Goal: Task Accomplishment & Management: Complete application form

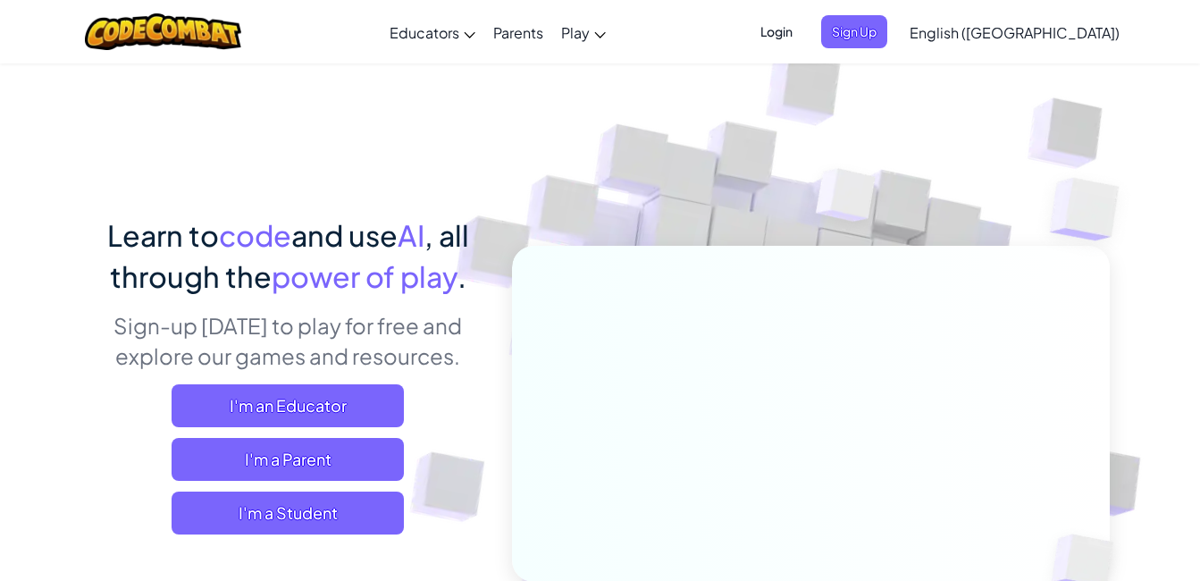
click at [1066, 37] on span "English ([GEOGRAPHIC_DATA])" at bounding box center [1015, 32] width 210 height 19
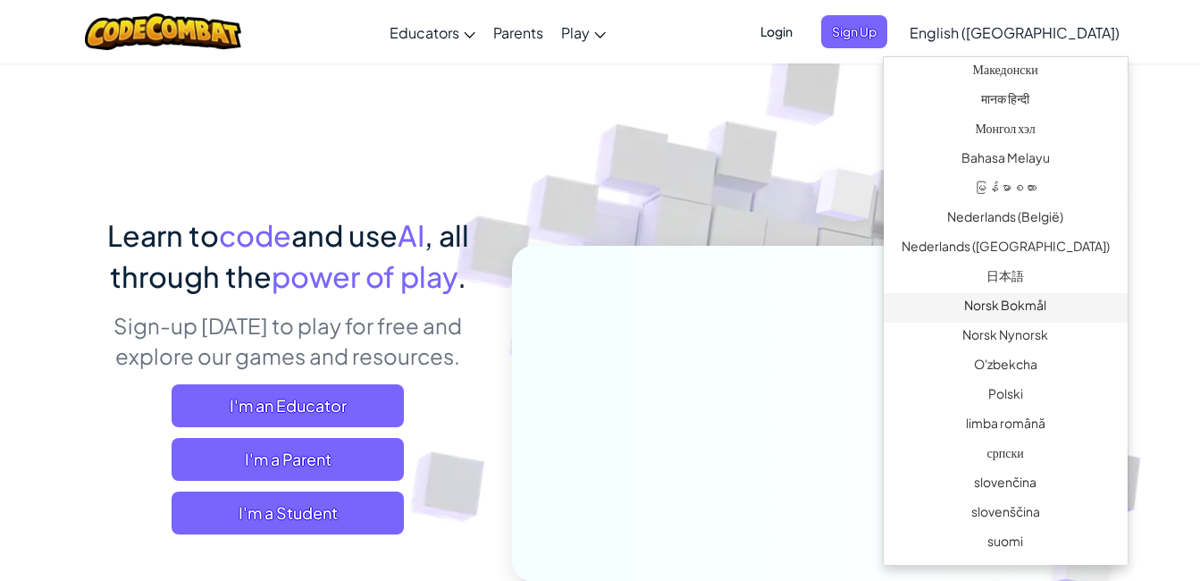
scroll to position [1317, 0]
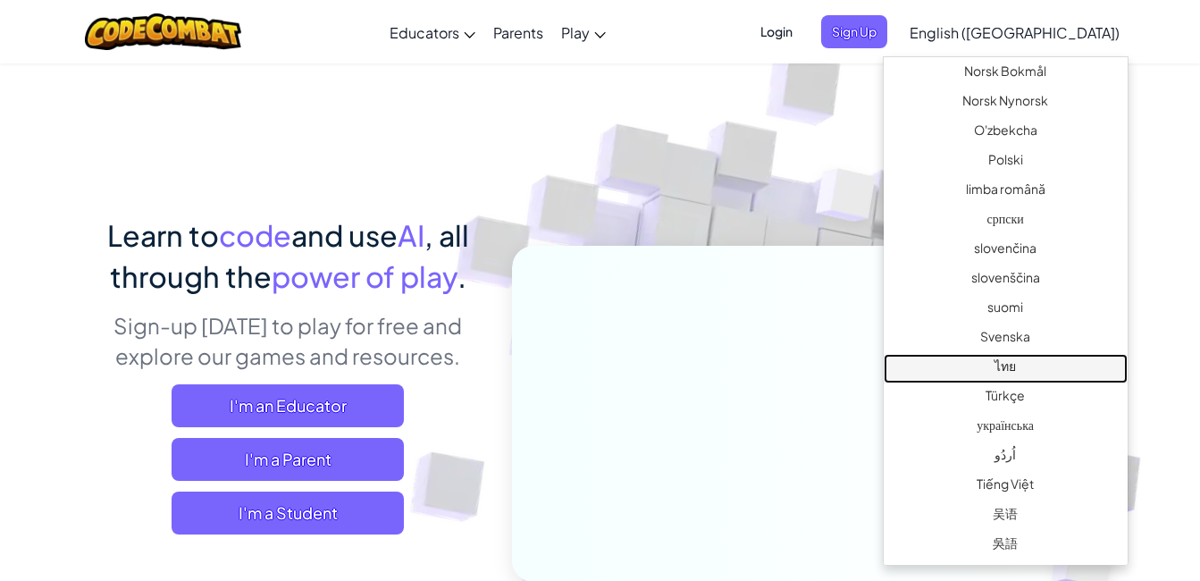
click at [1008, 359] on link "ไทย" at bounding box center [1006, 368] width 244 height 29
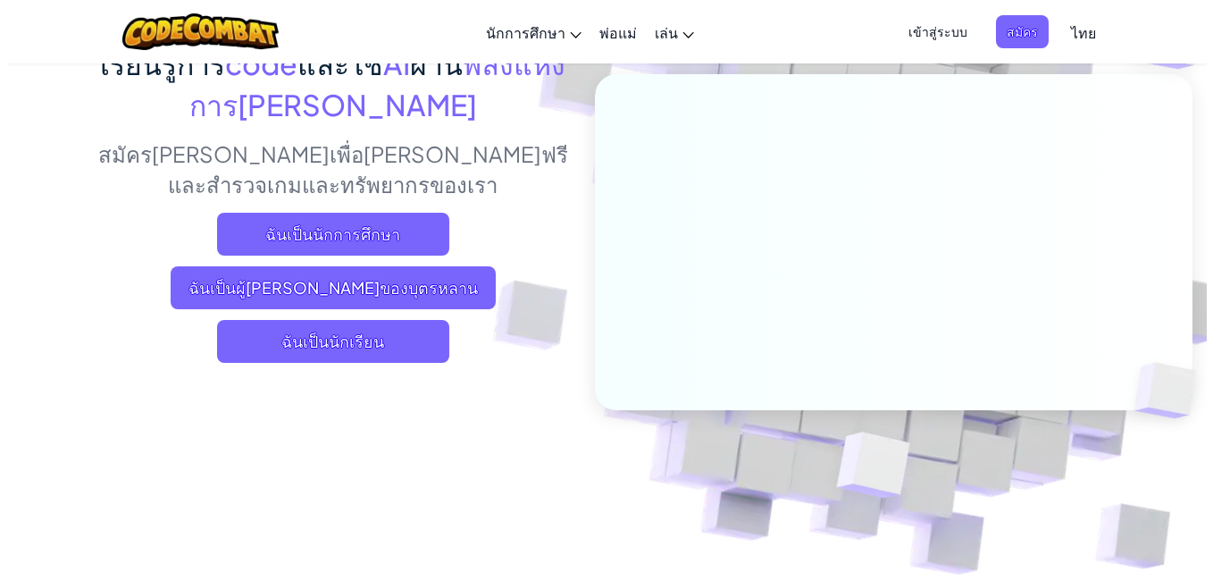
scroll to position [179, 0]
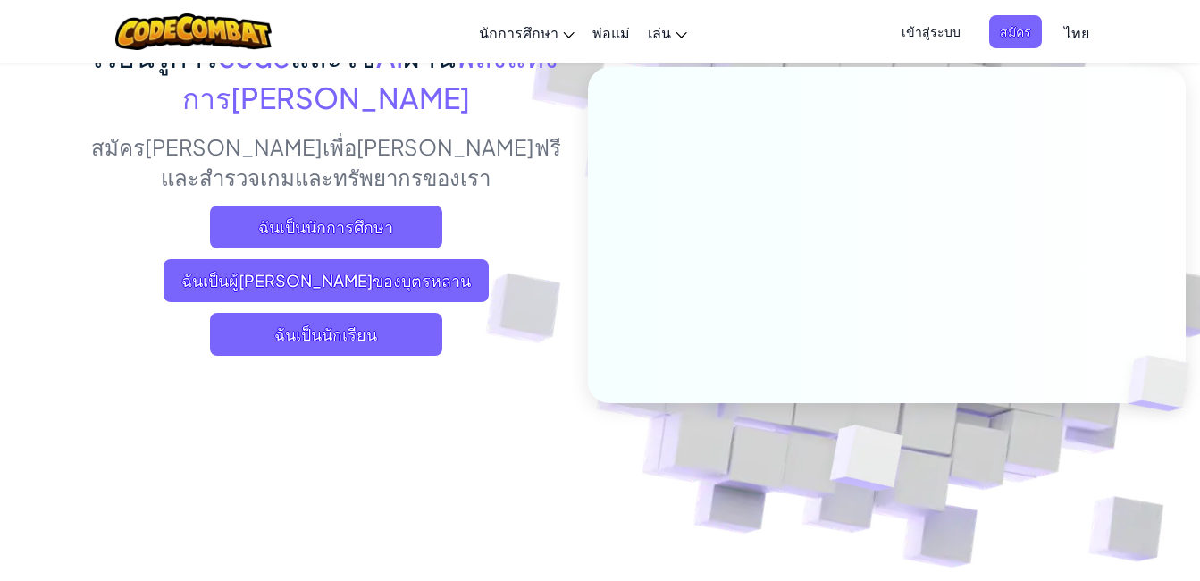
click at [916, 30] on span "เข้าสู่ระบบ" at bounding box center [931, 31] width 80 height 33
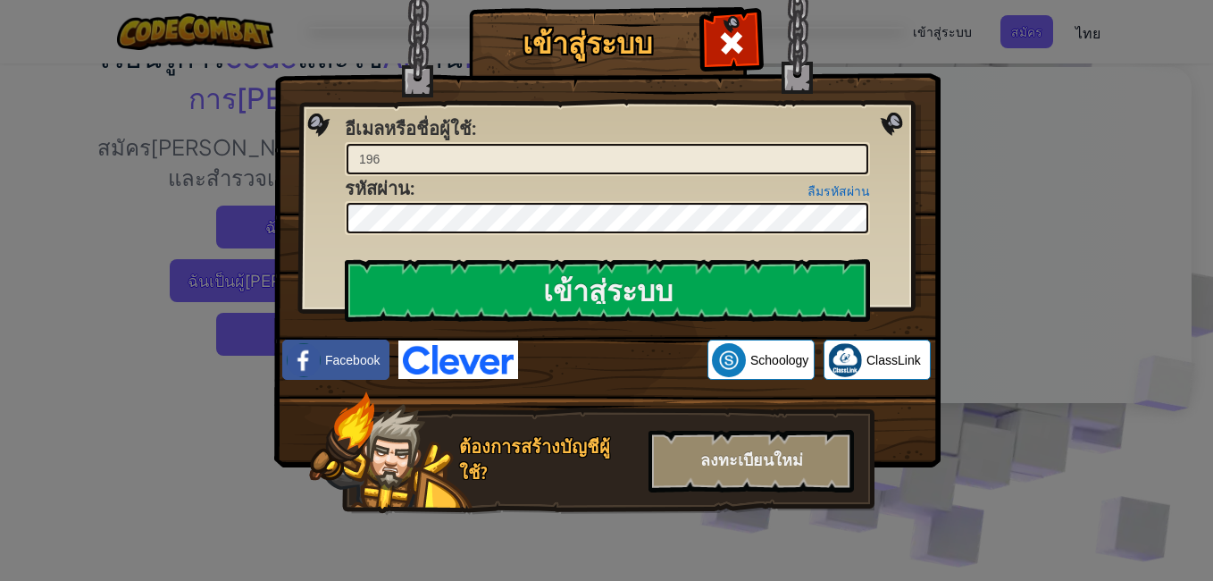
type input "1961n"
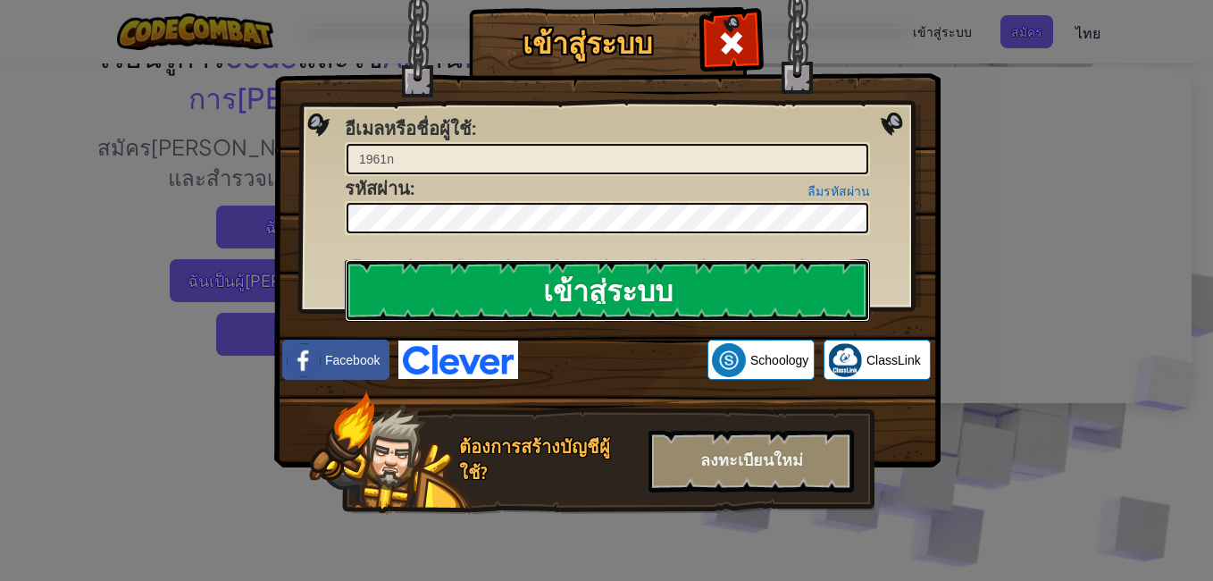
click at [513, 289] on input "เข้าสู่ระบบ" at bounding box center [607, 290] width 525 height 63
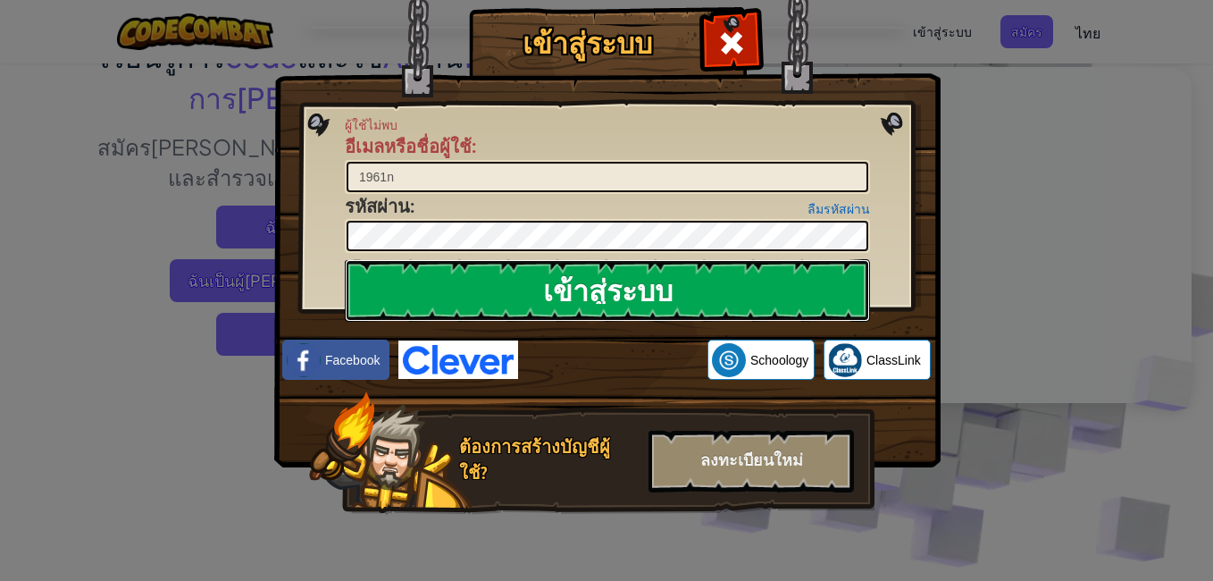
click at [515, 309] on input "เข้าสู่ระบบ" at bounding box center [607, 290] width 525 height 63
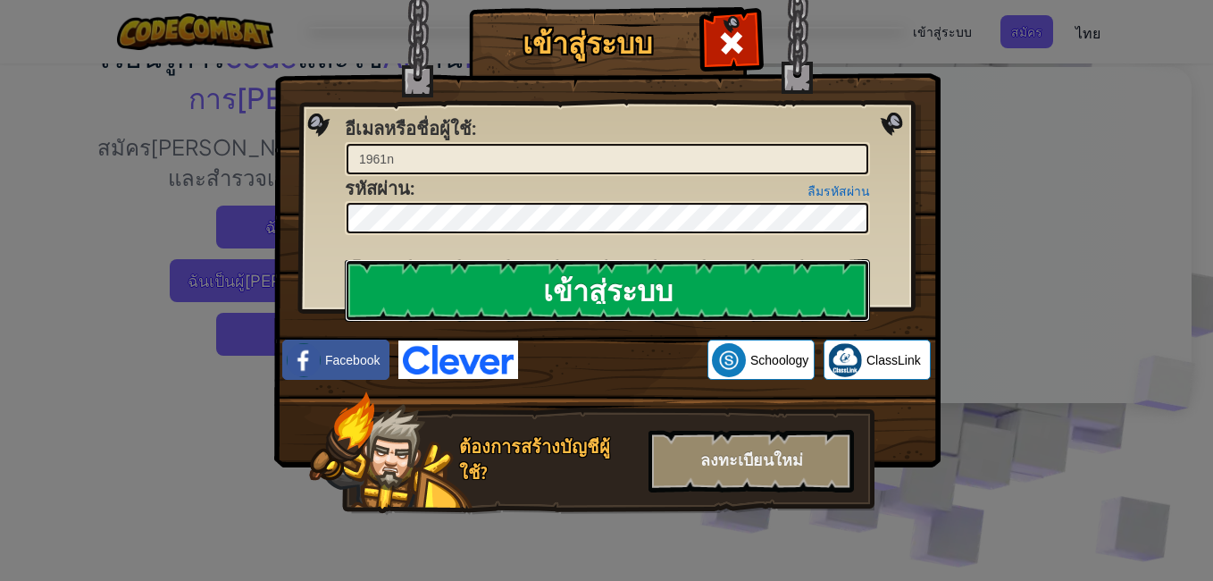
click at [515, 309] on input "เข้าสู่ระบบ" at bounding box center [607, 290] width 525 height 63
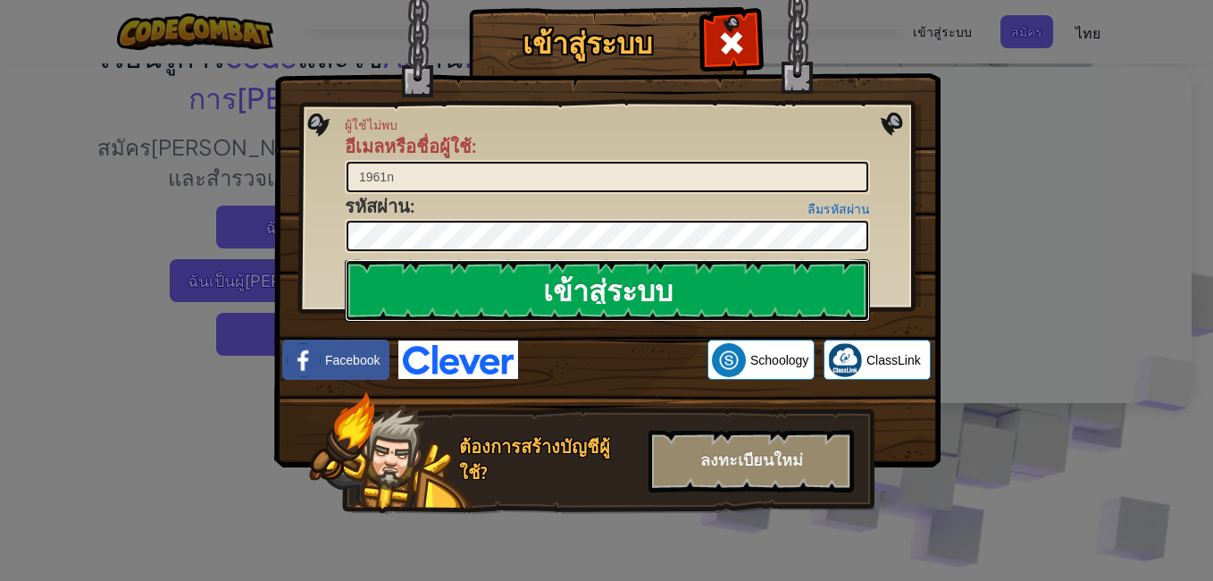
click at [515, 309] on input "เข้าสู่ระบบ" at bounding box center [607, 290] width 525 height 63
click at [515, 310] on input "เข้าสู่ระบบ" at bounding box center [607, 290] width 525 height 63
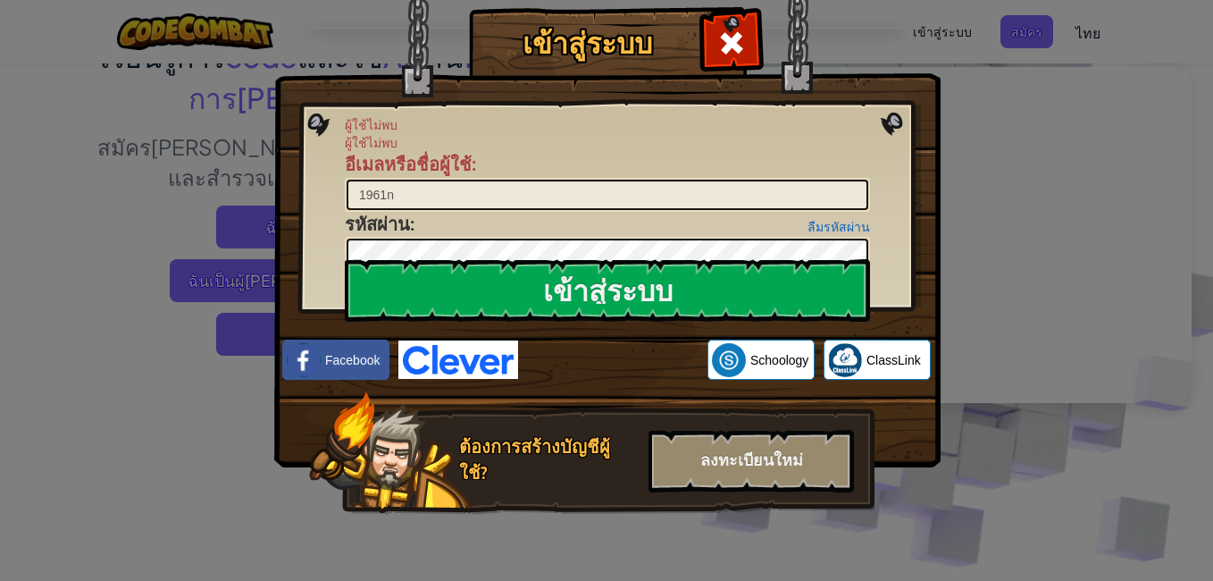
drag, startPoint x: 717, startPoint y: 38, endPoint x: 913, endPoint y: 4, distance: 198.7
click at [742, 35] on span at bounding box center [731, 43] width 29 height 29
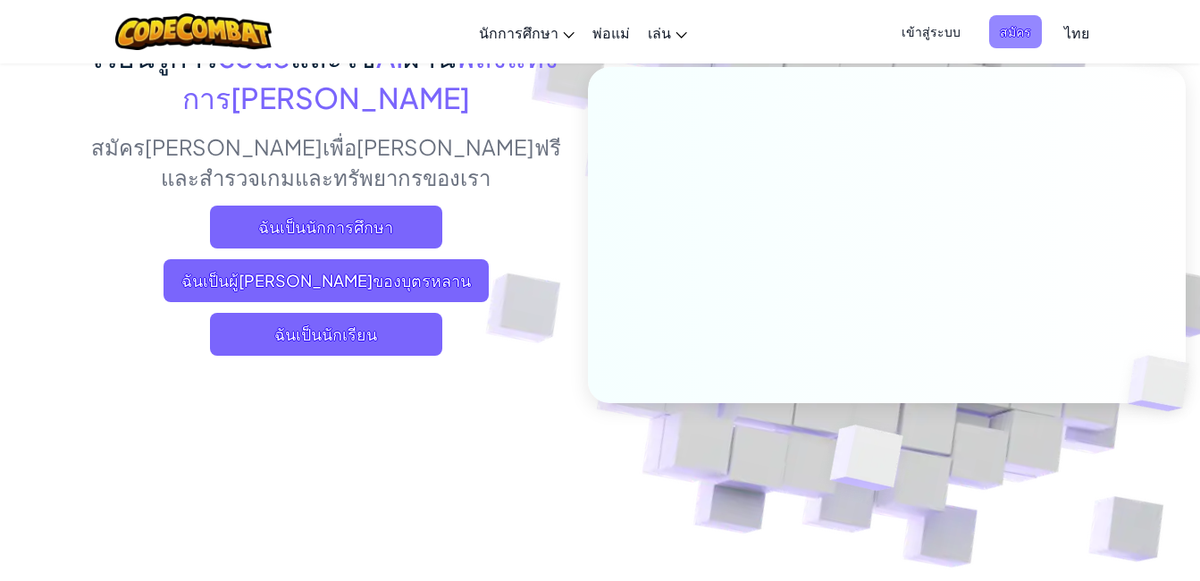
click at [1010, 29] on span "สมัคร" at bounding box center [1015, 31] width 53 height 33
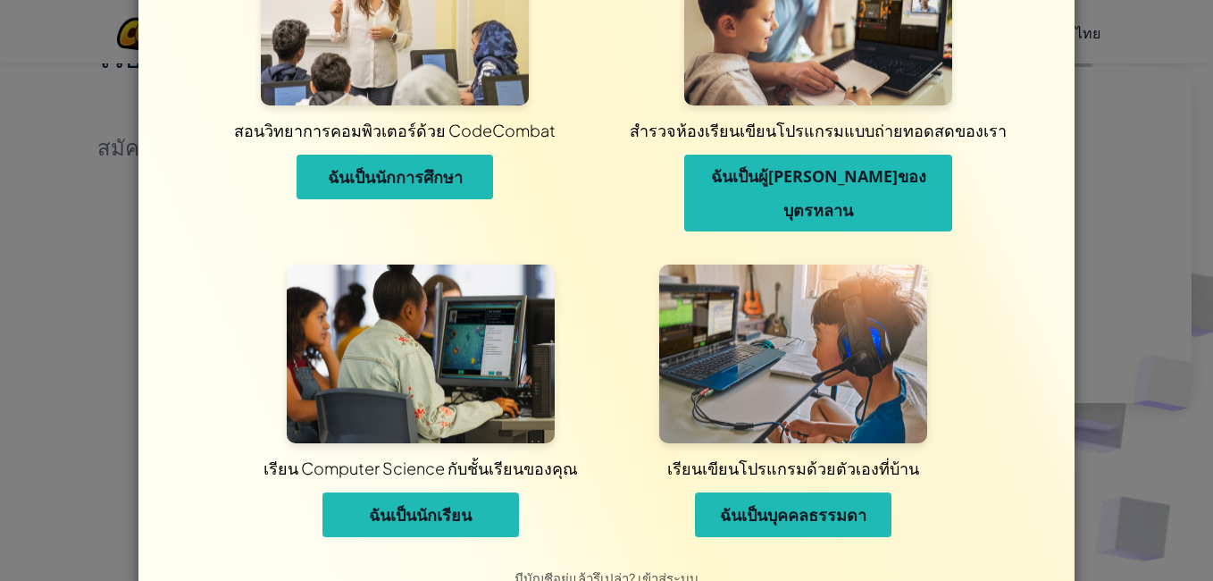
scroll to position [127, 0]
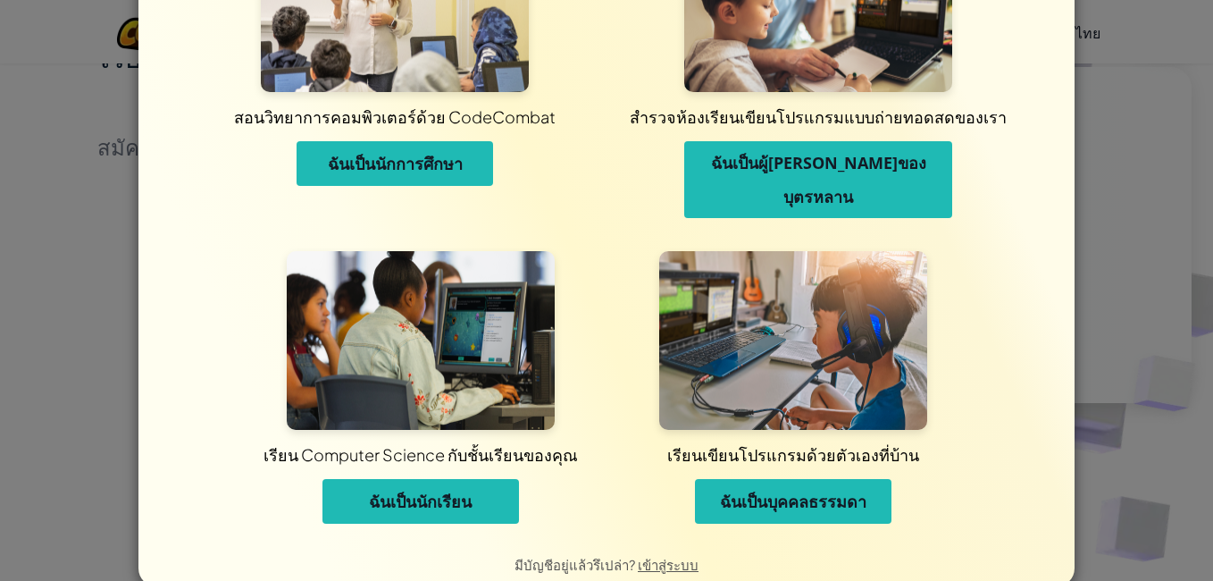
click at [376, 491] on span "ฉันเป็นนักเรียน" at bounding box center [420, 501] width 103 height 21
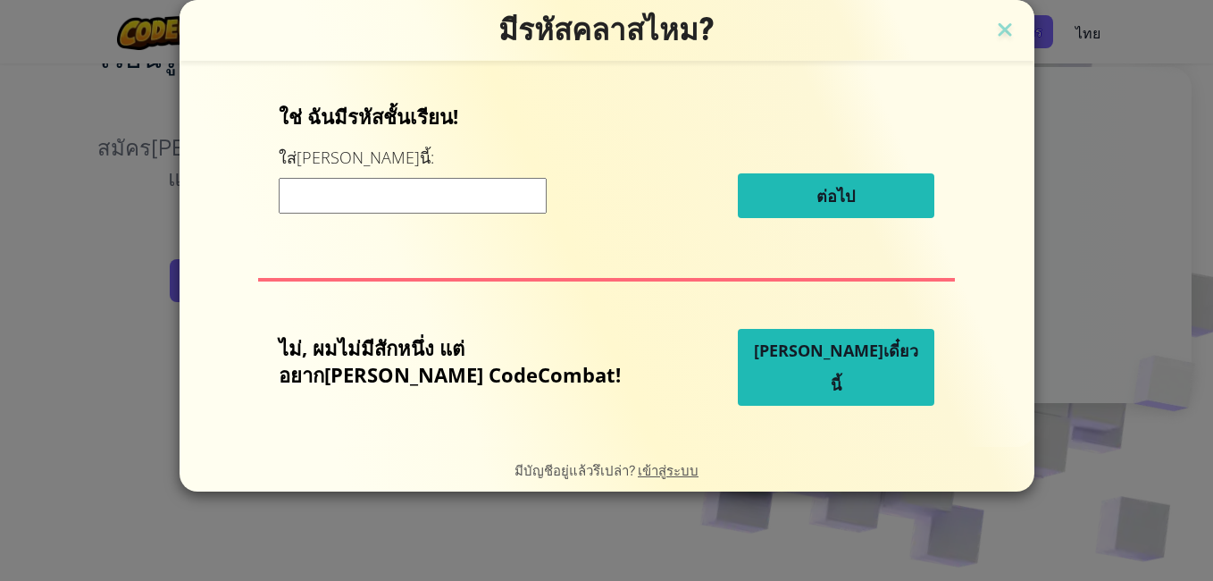
scroll to position [0, 0]
click at [334, 180] on input at bounding box center [413, 196] width 268 height 36
type input "1961n"
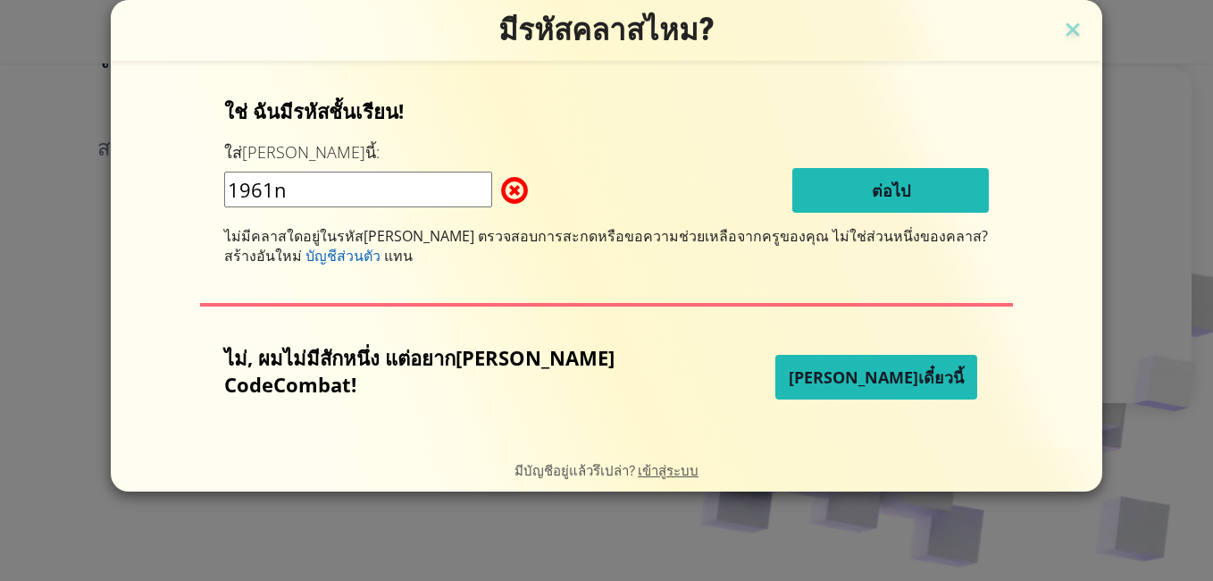
click at [501, 188] on span at bounding box center [501, 190] width 0 height 36
click at [862, 371] on span "[PERSON_NAME]เดี๋ยวนี้" at bounding box center [876, 376] width 175 height 21
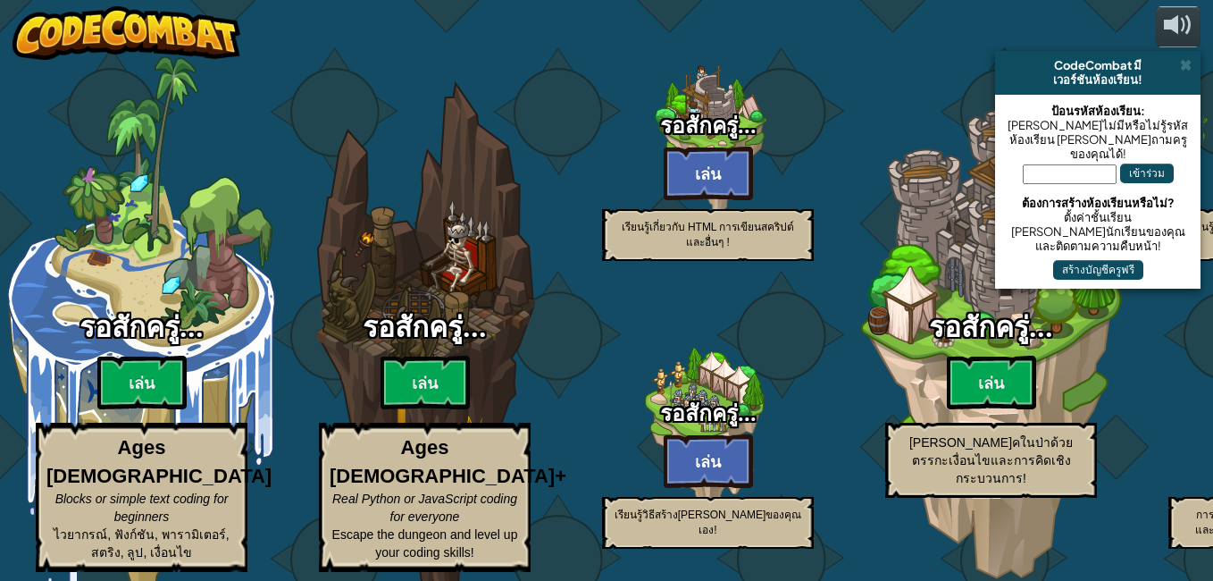
select select "th"
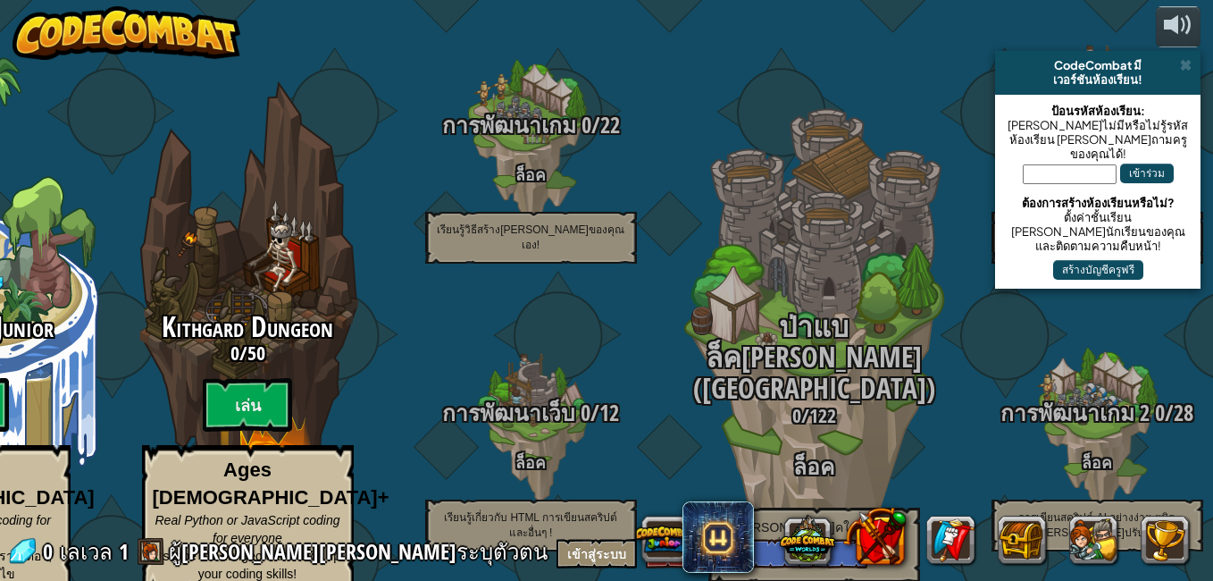
click at [1050, 164] on input "text" at bounding box center [1070, 174] width 94 height 20
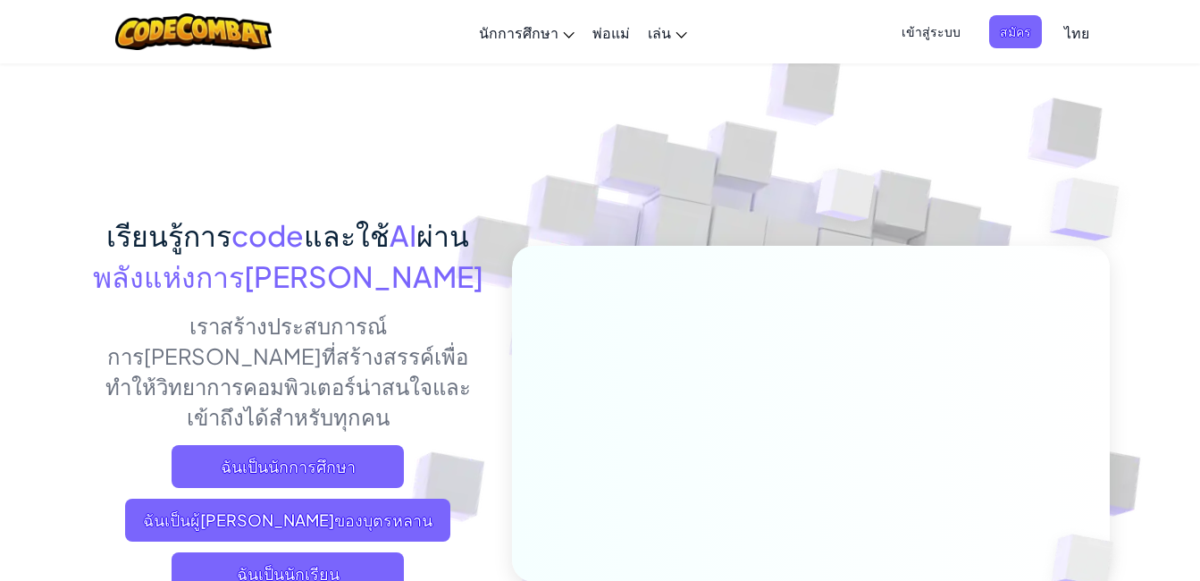
click at [939, 29] on span "เข้าสู่ระบบ" at bounding box center [931, 31] width 80 height 33
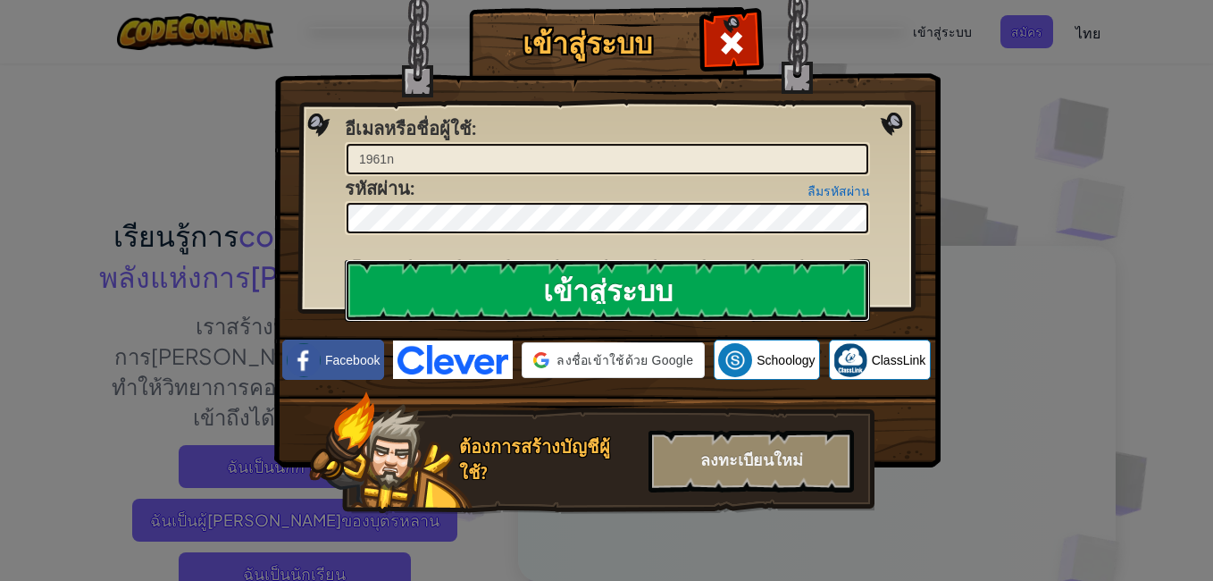
click at [446, 290] on input "เข้าสู่ระบบ" at bounding box center [607, 290] width 525 height 63
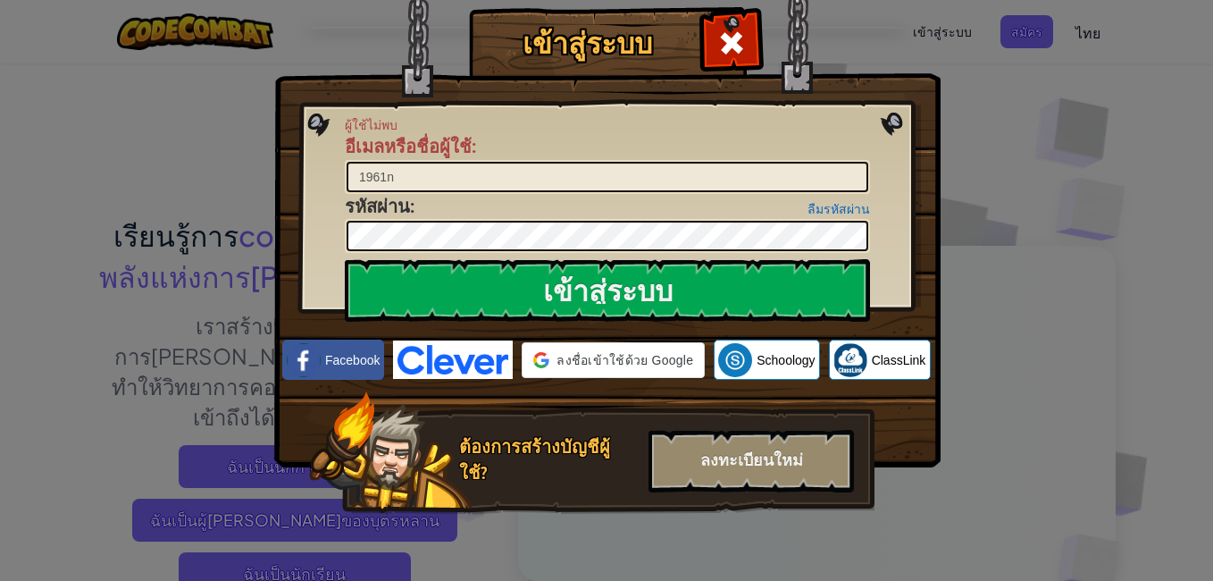
click at [486, 336] on img at bounding box center [607, 207] width 667 height 520
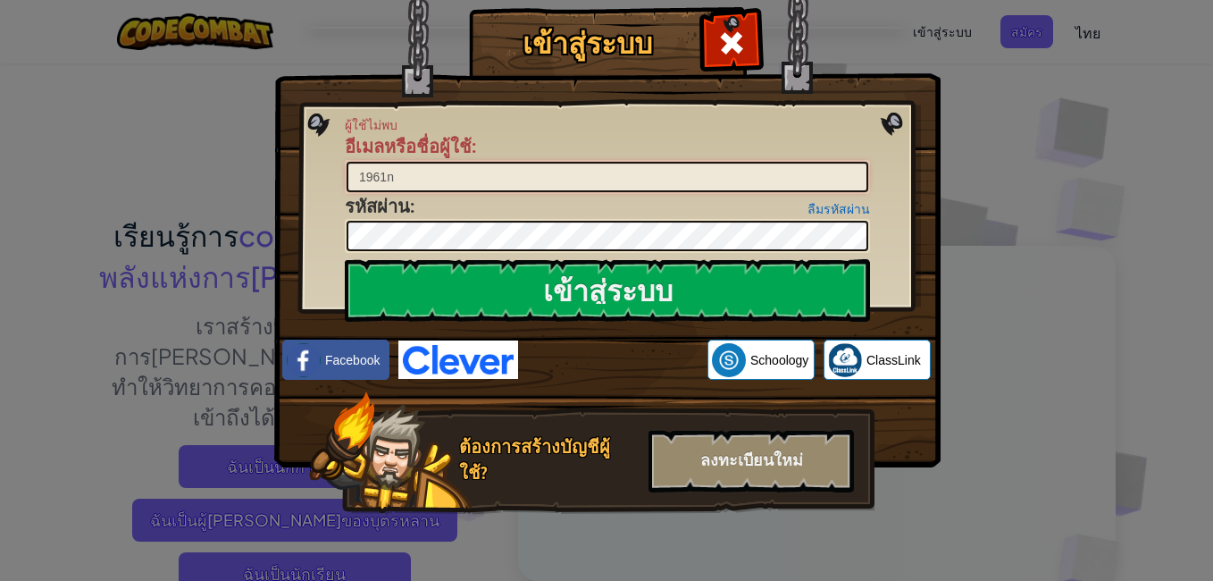
click at [455, 190] on input "1961n" at bounding box center [608, 177] width 522 height 30
type input "1962n"
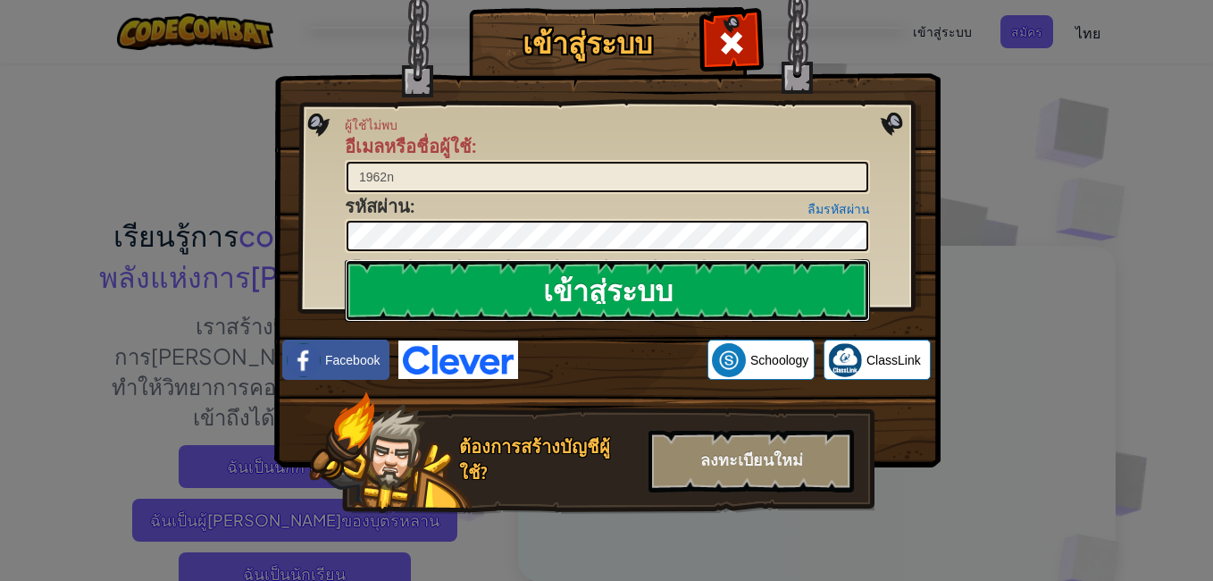
click at [680, 270] on input "เข้าสู่ระบบ" at bounding box center [607, 290] width 525 height 63
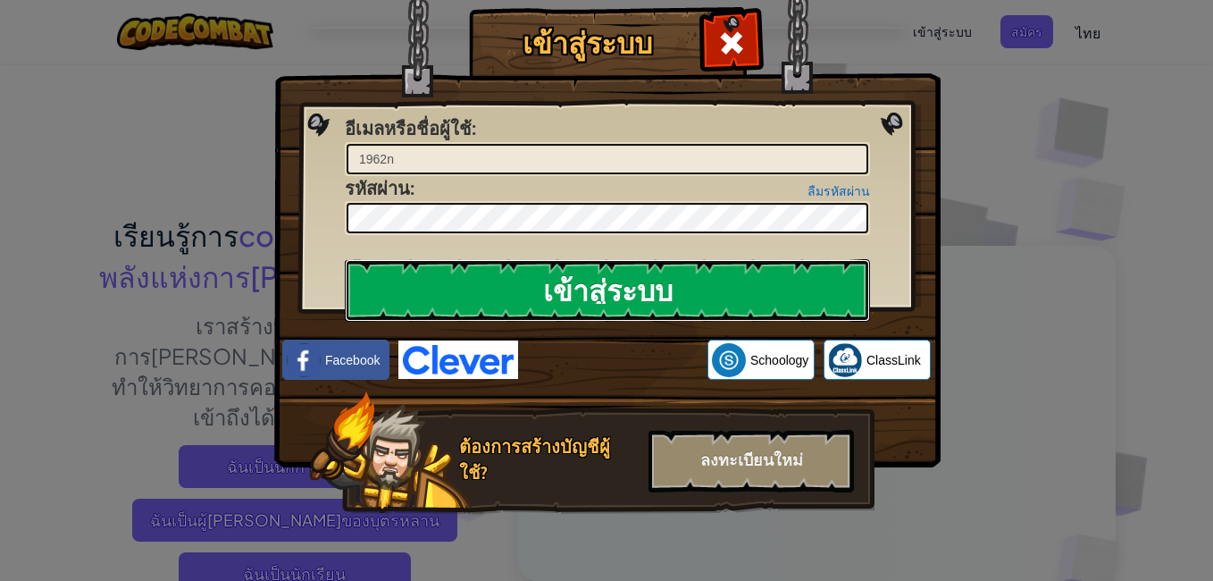
click at [631, 296] on input "เข้าสู่ระบบ" at bounding box center [607, 290] width 525 height 63
click at [628, 296] on input "เข้าสู่ระบบ" at bounding box center [607, 290] width 525 height 63
